Goal: Book appointment/travel/reservation

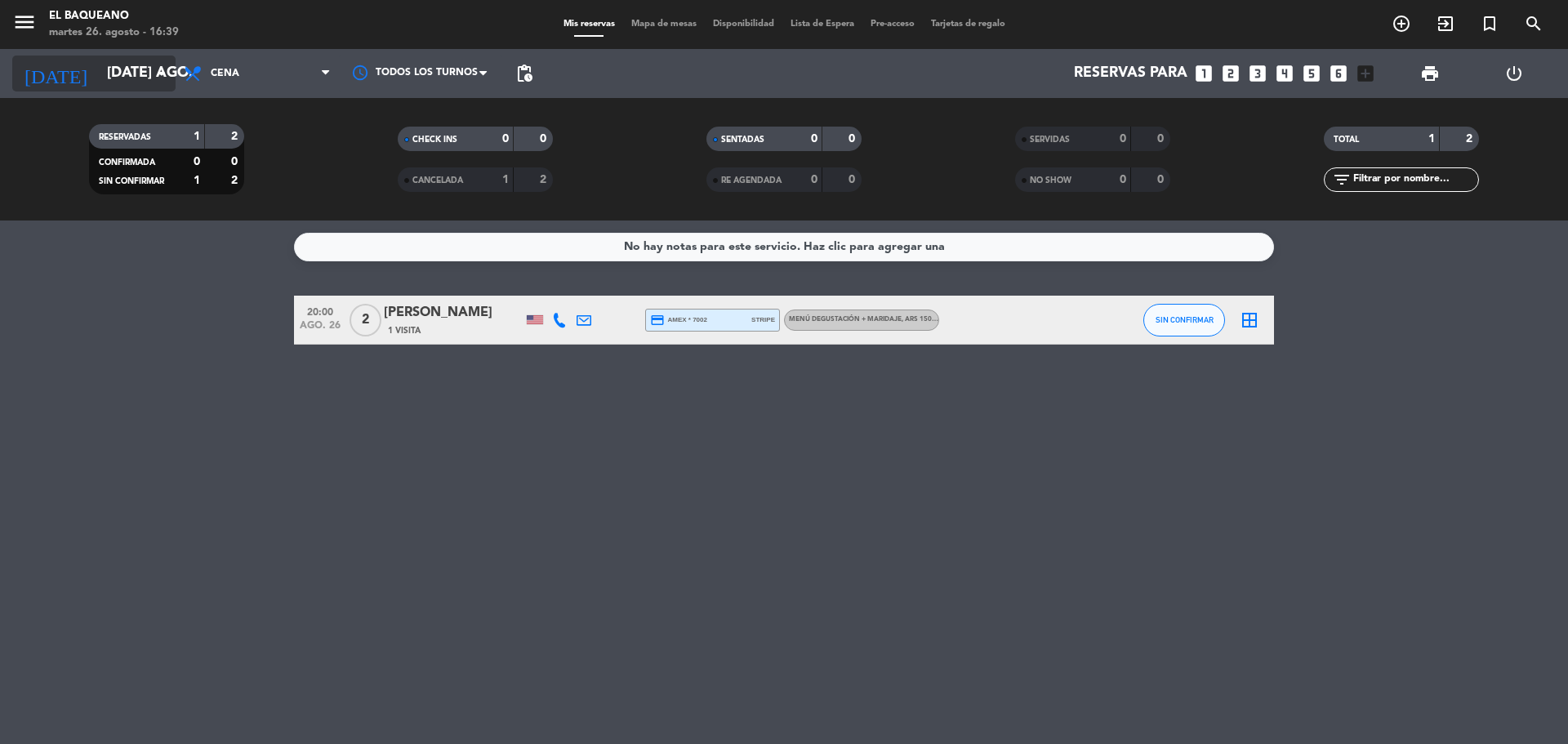
click at [121, 77] on input "[DATE] ago." at bounding box center [193, 74] width 189 height 33
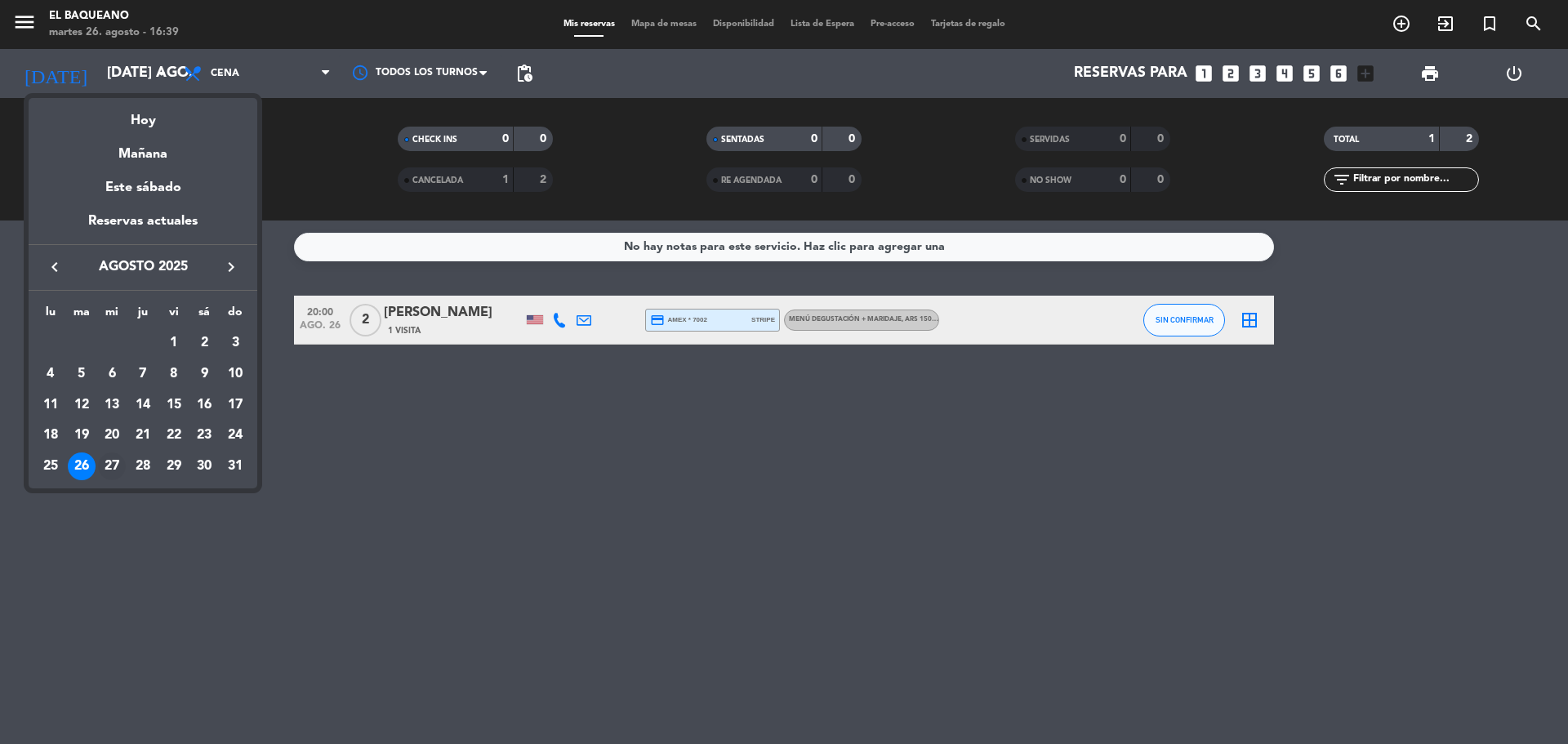
click at [103, 460] on div "27" at bounding box center [112, 466] width 28 height 28
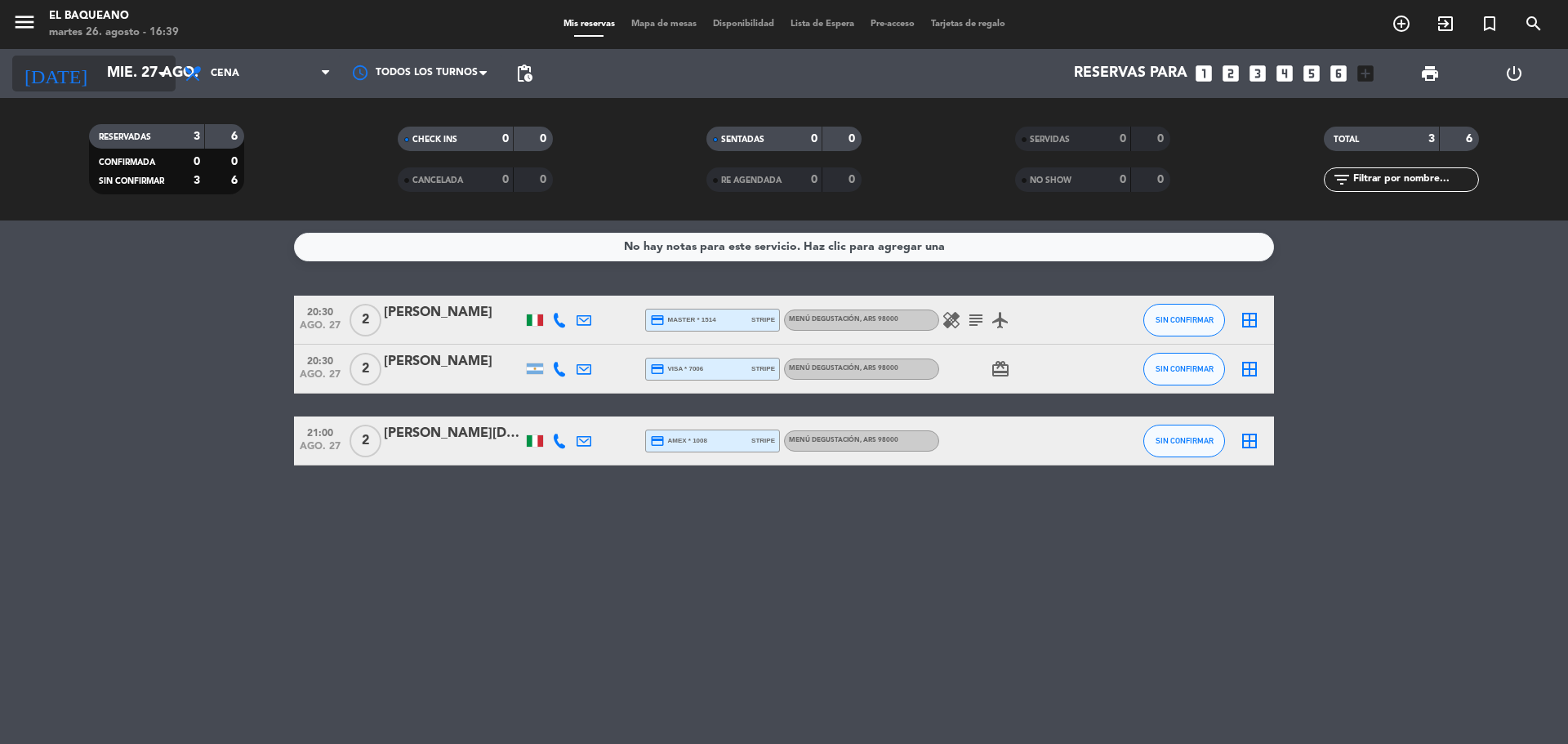
click at [98, 85] on input "mié. 27 ago." at bounding box center [193, 74] width 189 height 33
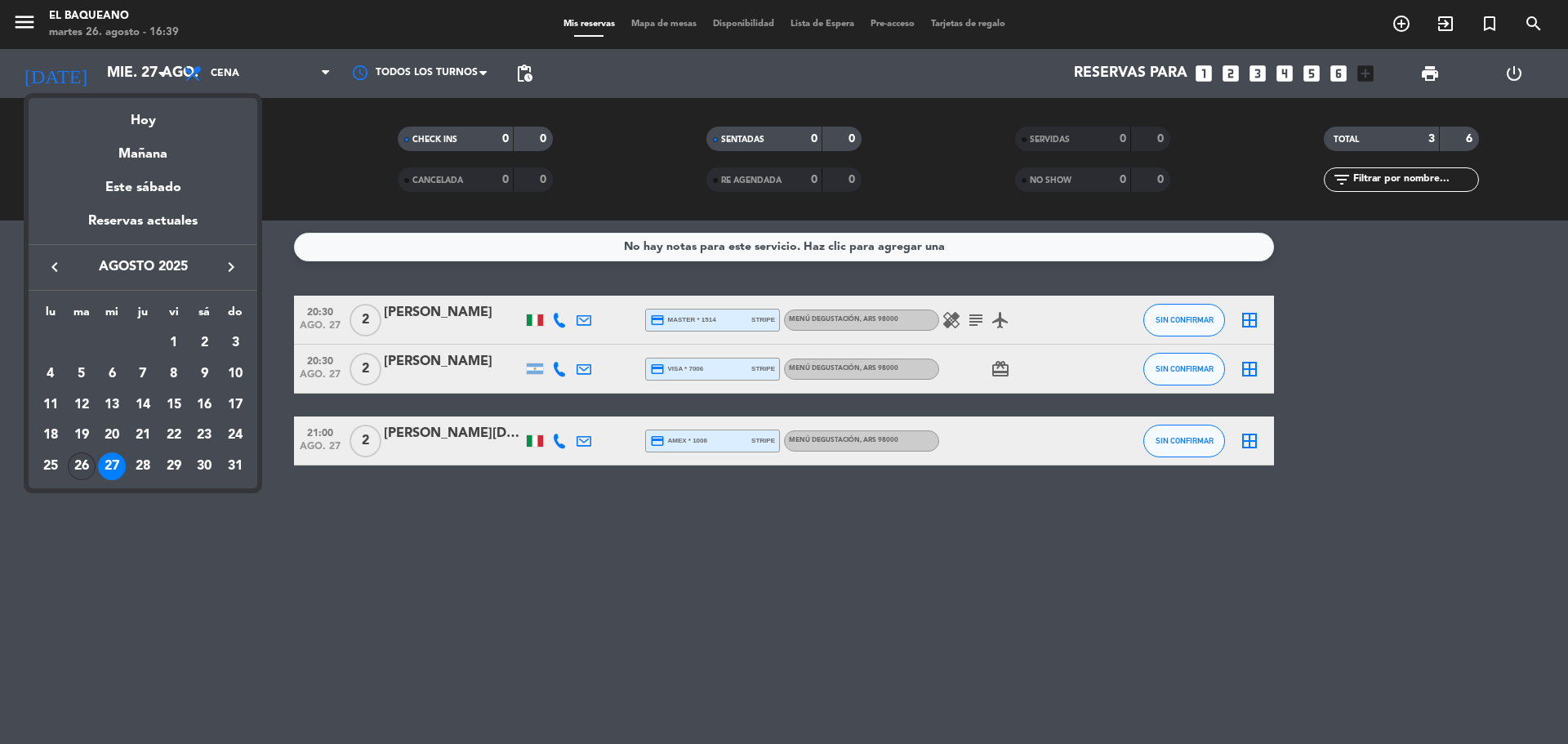
click at [90, 467] on div "26" at bounding box center [81, 466] width 28 height 28
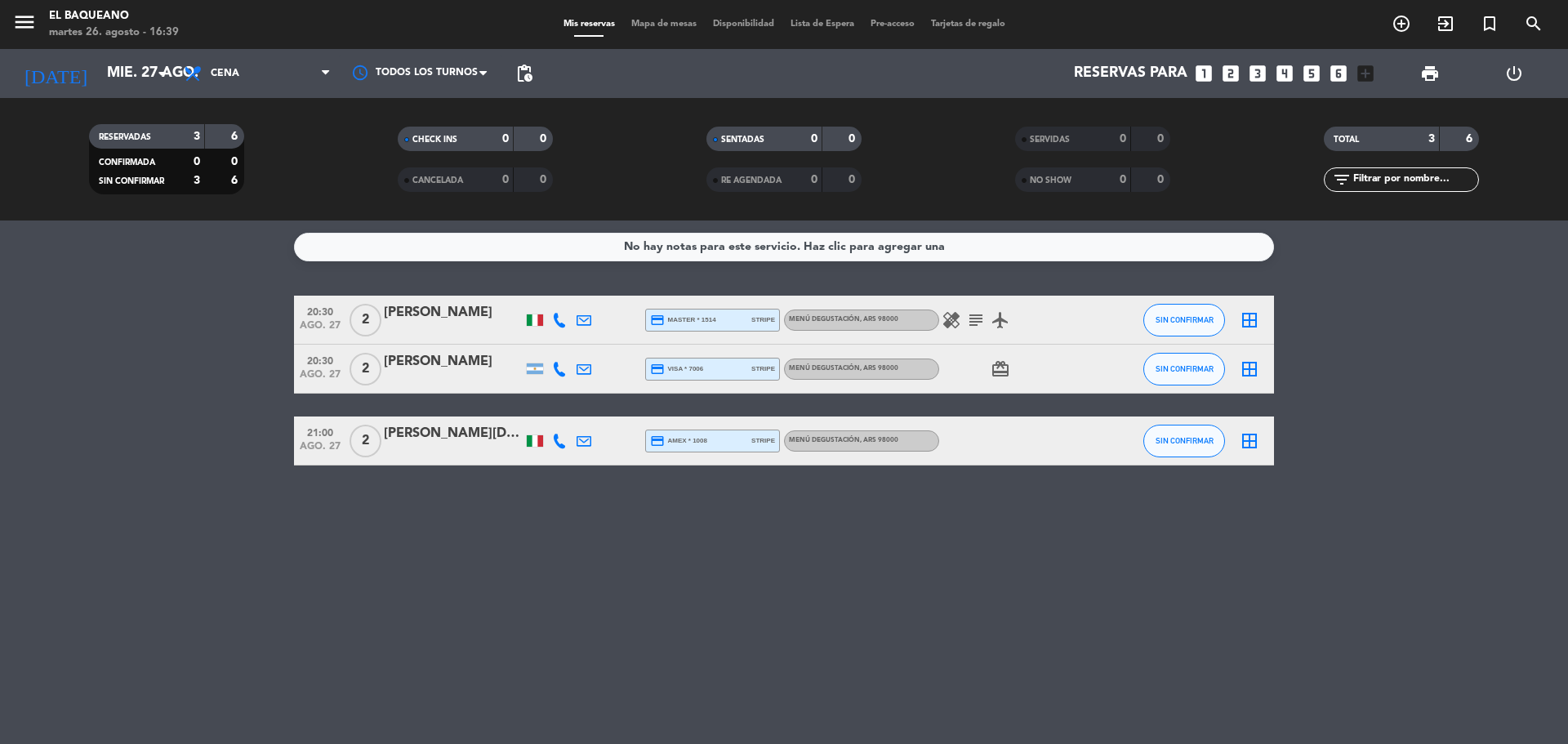
type input "[DATE] ago."
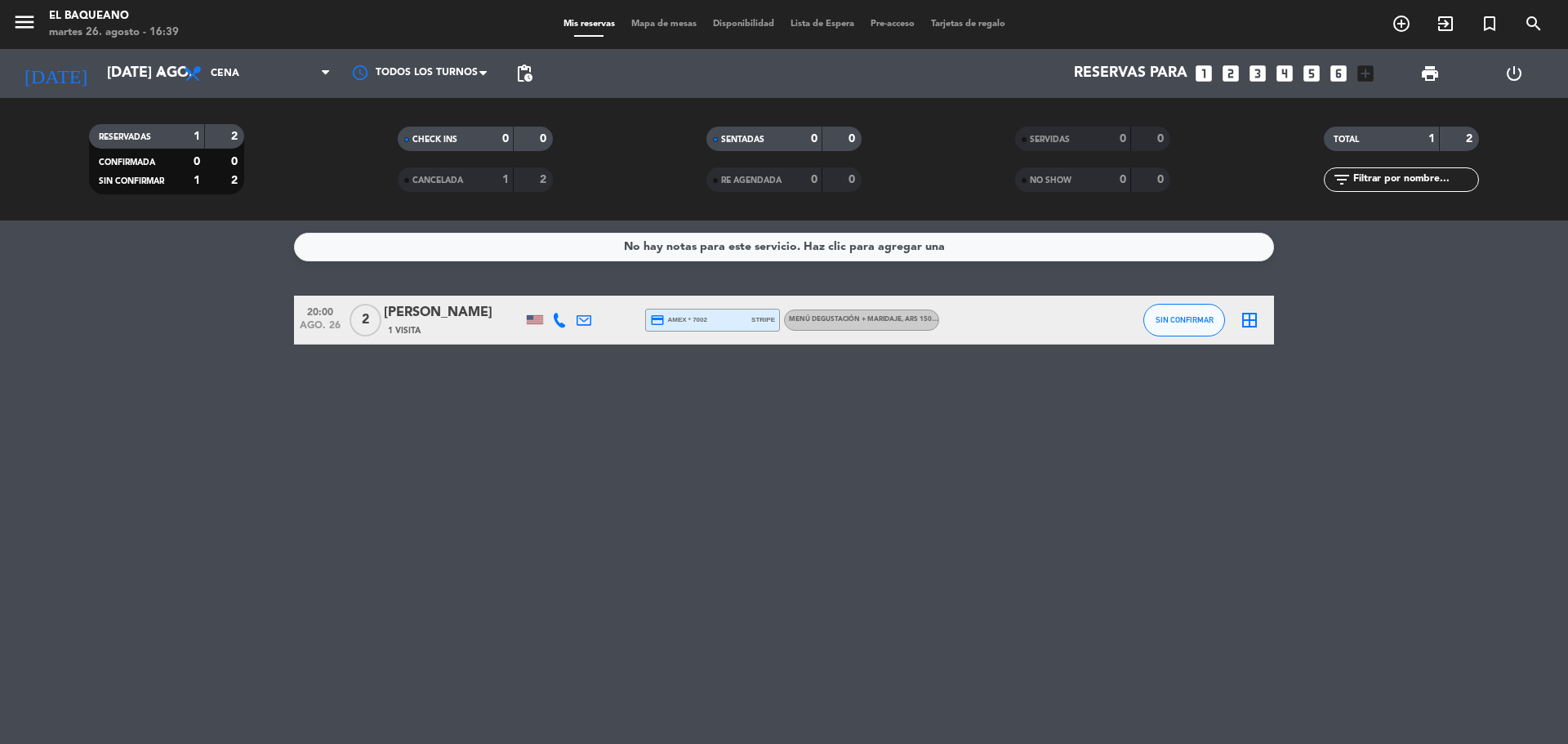
click at [412, 335] on span "1 Visita" at bounding box center [404, 331] width 33 height 13
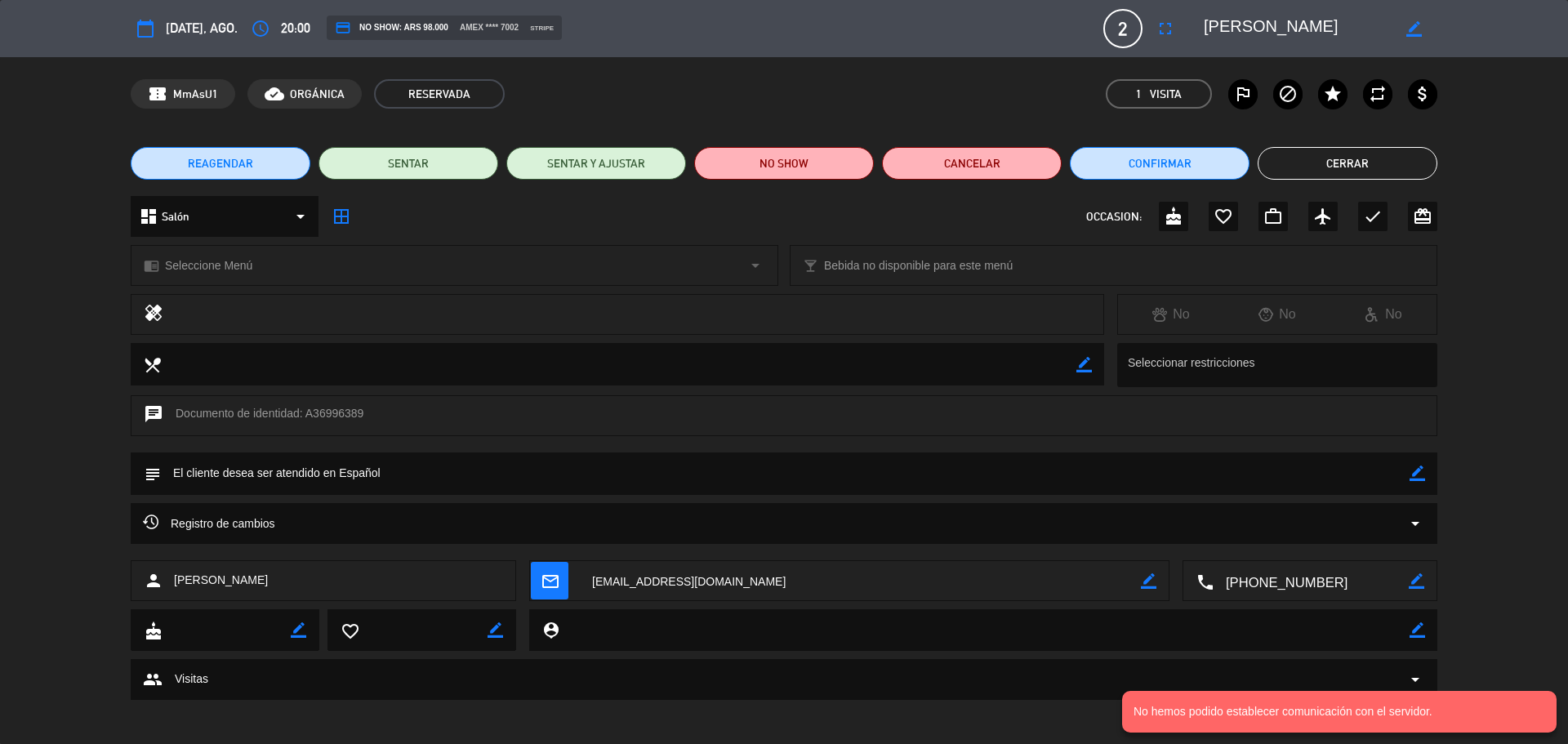
click at [192, 317] on div at bounding box center [634, 315] width 916 height 23
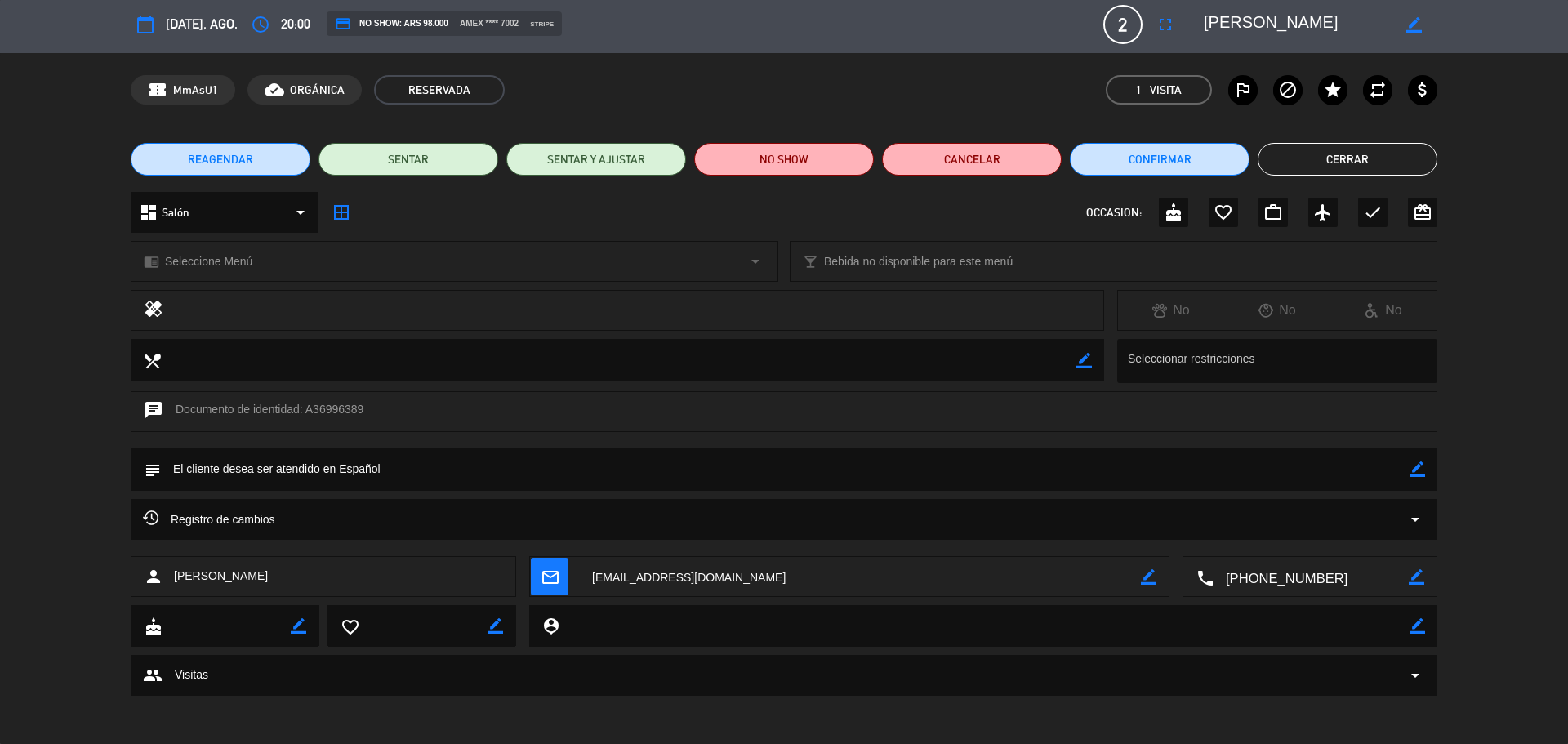
scroll to position [5, 0]
drag, startPoint x: 1142, startPoint y: 76, endPoint x: 1141, endPoint y: 85, distance: 9.1
click at [1141, 81] on span "1 Visita" at bounding box center [1159, 89] width 106 height 30
click at [1141, 86] on span "1" at bounding box center [1139, 90] width 6 height 19
click at [1123, 96] on span "1 Visita" at bounding box center [1159, 89] width 106 height 30
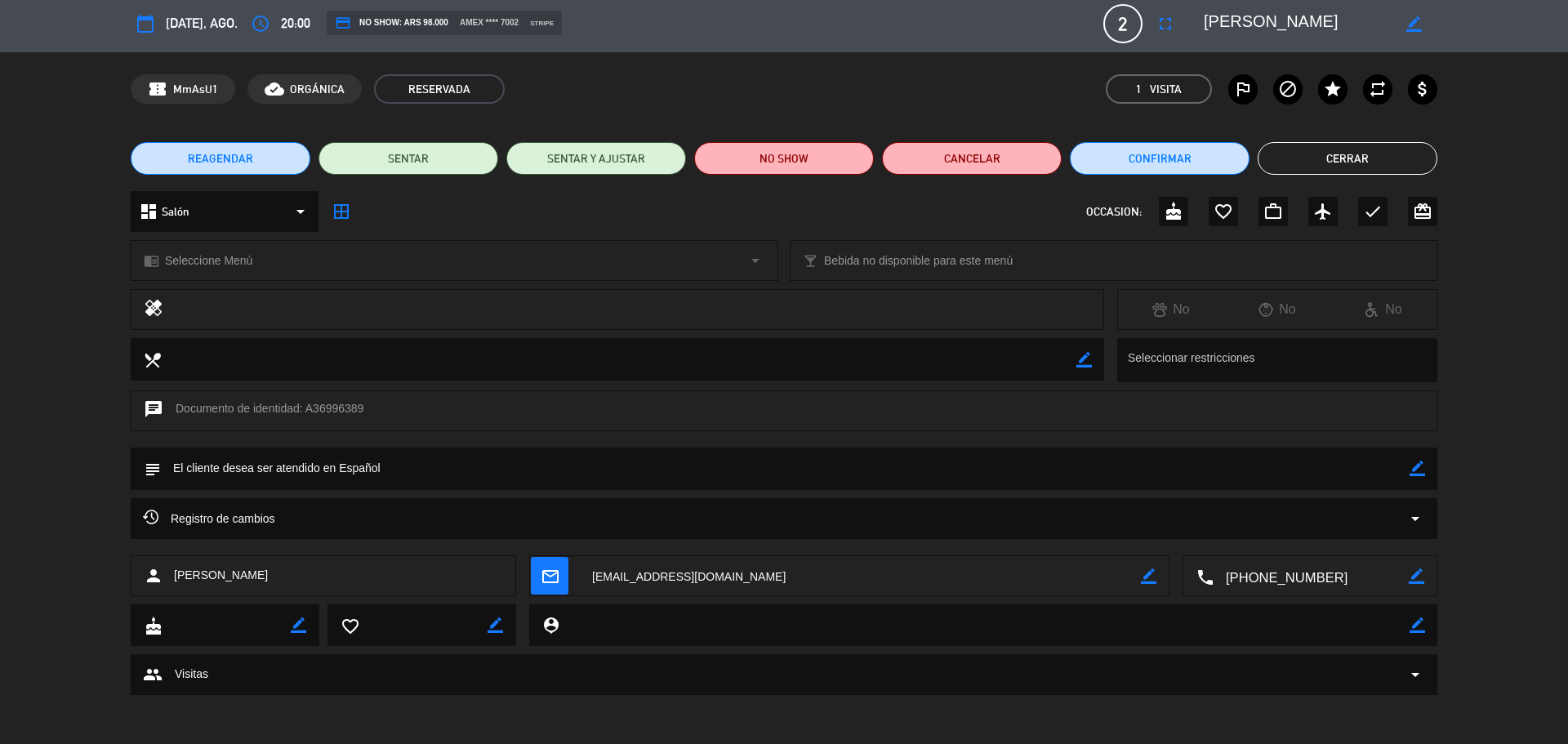
click at [163, 19] on div "calendar_today [DATE], ago." at bounding box center [185, 23] width 107 height 30
click at [147, 21] on icon "calendar_today" at bounding box center [145, 24] width 20 height 20
click at [157, 22] on button "calendar_today" at bounding box center [145, 23] width 30 height 30
click at [148, 30] on icon "calendar_today" at bounding box center [145, 24] width 20 height 20
